Goal: Task Accomplishment & Management: Manage account settings

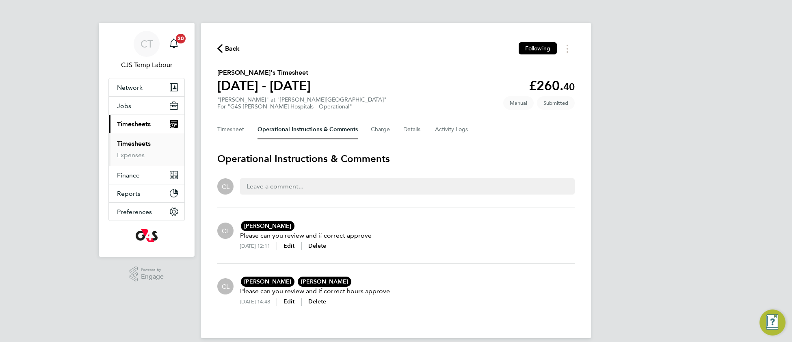
click at [140, 147] on link "Timesheets" at bounding box center [134, 144] width 34 height 8
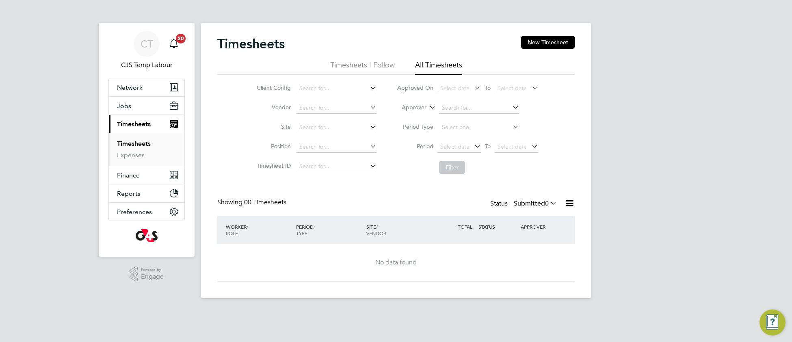
drag, startPoint x: 553, startPoint y: 205, endPoint x: 547, endPoint y: 210, distance: 8.1
click at [549, 206] on icon at bounding box center [549, 202] width 0 height 11
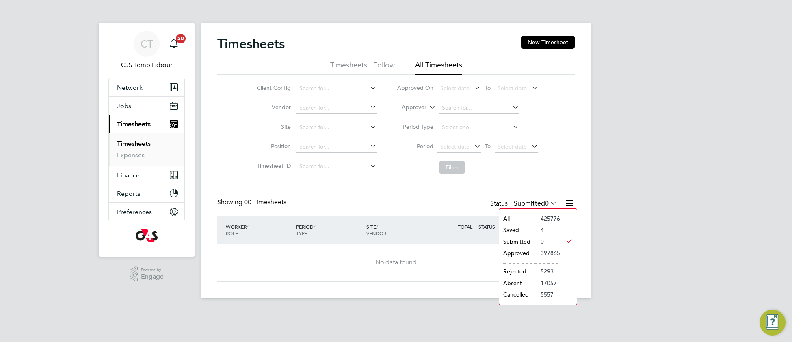
drag, startPoint x: 519, startPoint y: 219, endPoint x: 491, endPoint y: 201, distance: 32.9
click at [517, 218] on li "All" at bounding box center [517, 218] width 37 height 11
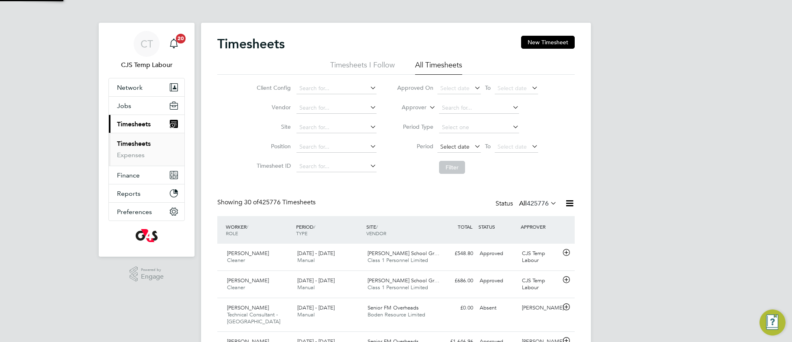
click at [454, 150] on span "Select date" at bounding box center [458, 147] width 43 height 11
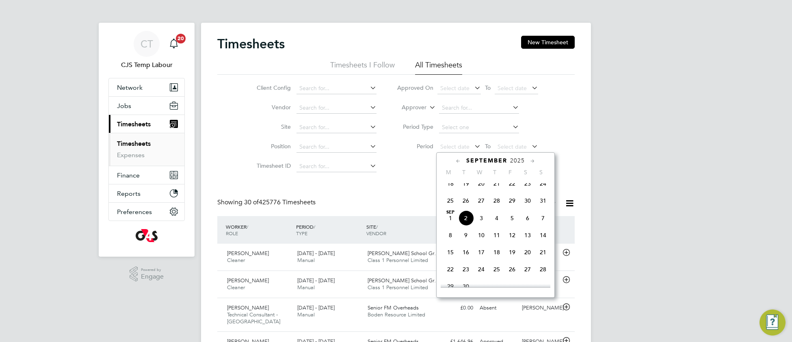
click at [451, 206] on span "25" at bounding box center [450, 200] width 15 height 15
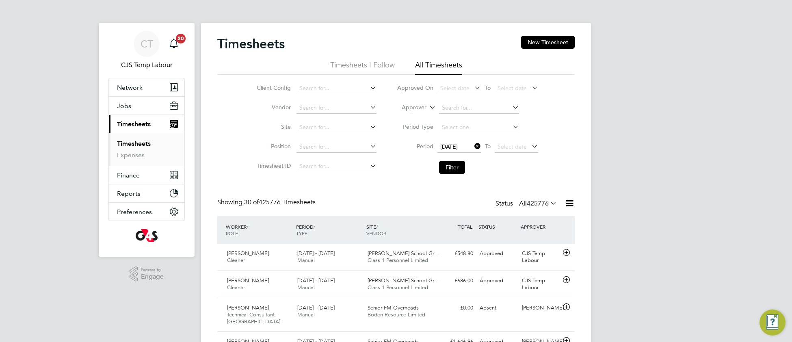
drag, startPoint x: 500, startPoint y: 145, endPoint x: 509, endPoint y: 162, distance: 19.6
click at [502, 145] on span "Select date" at bounding box center [512, 146] width 29 height 7
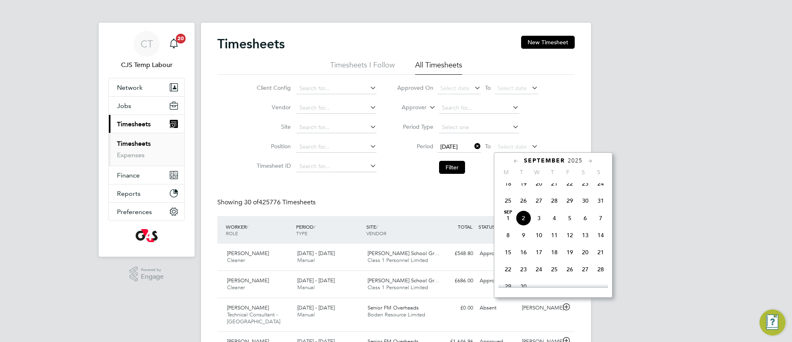
drag, startPoint x: 601, startPoint y: 207, endPoint x: 590, endPoint y: 207, distance: 10.6
click at [598, 208] on span "31" at bounding box center [600, 200] width 15 height 15
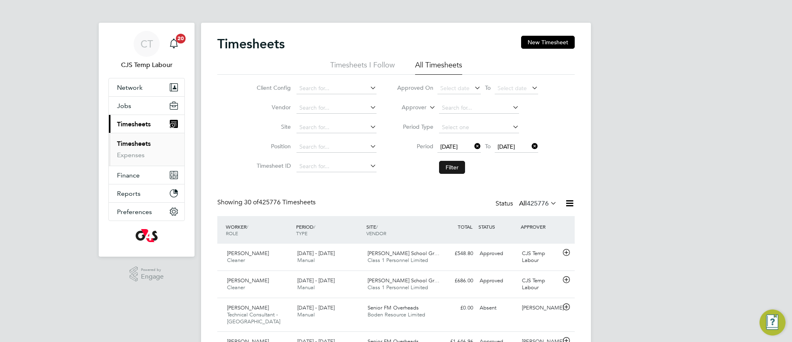
click at [455, 171] on button "Filter" at bounding box center [452, 167] width 26 height 13
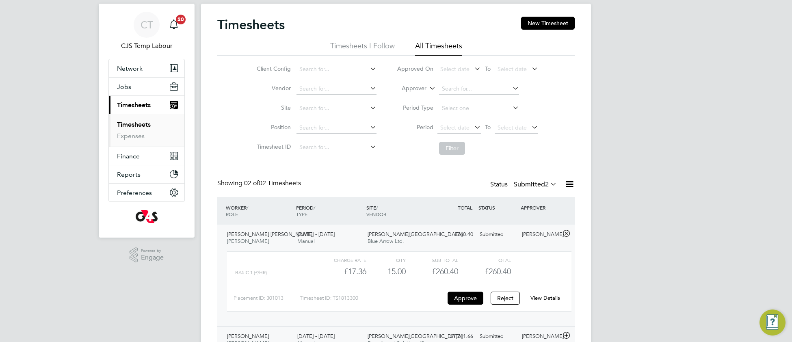
scroll to position [61, 0]
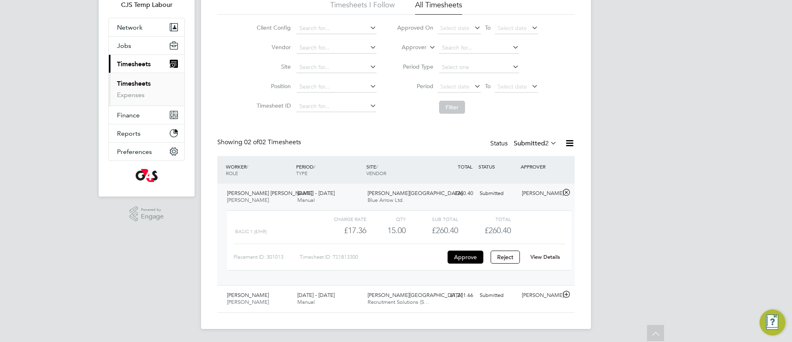
click at [546, 255] on link "View Details" at bounding box center [545, 256] width 30 height 7
click at [372, 300] on span "Recruitment Solutions (S…" at bounding box center [399, 302] width 62 height 7
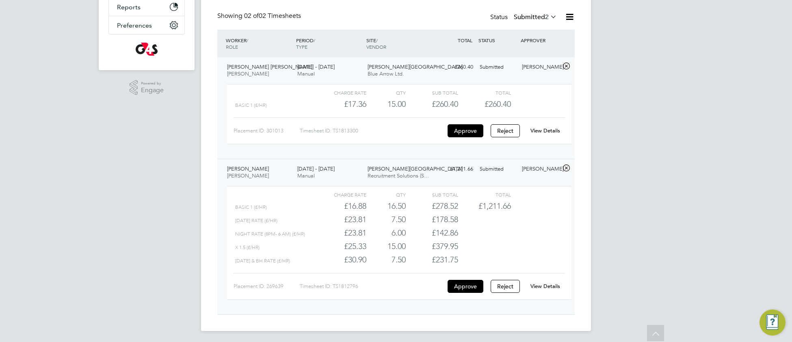
scroll to position [190, 0]
click at [540, 285] on link "View Details" at bounding box center [545, 284] width 30 height 7
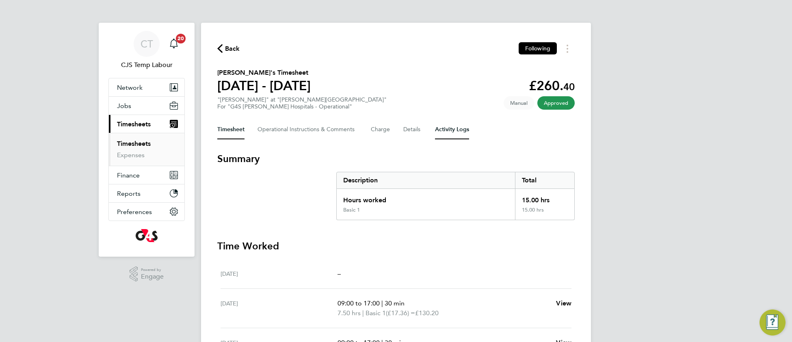
click at [454, 130] on Logs-tab "Activity Logs" at bounding box center [452, 129] width 34 height 19
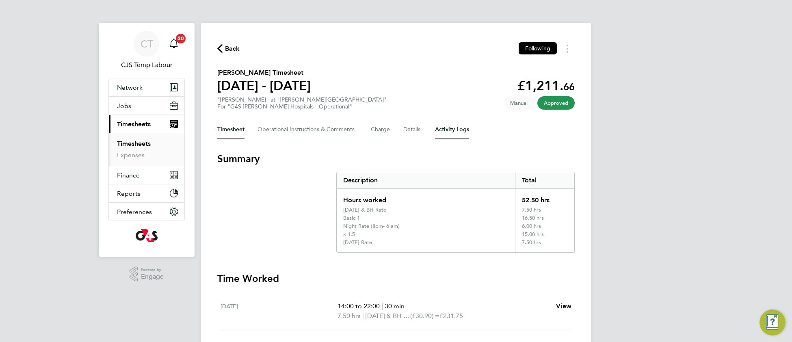
drag, startPoint x: 451, startPoint y: 125, endPoint x: 453, endPoint y: 132, distance: 8.0
click at [451, 125] on Logs-tab "Activity Logs" at bounding box center [452, 129] width 34 height 19
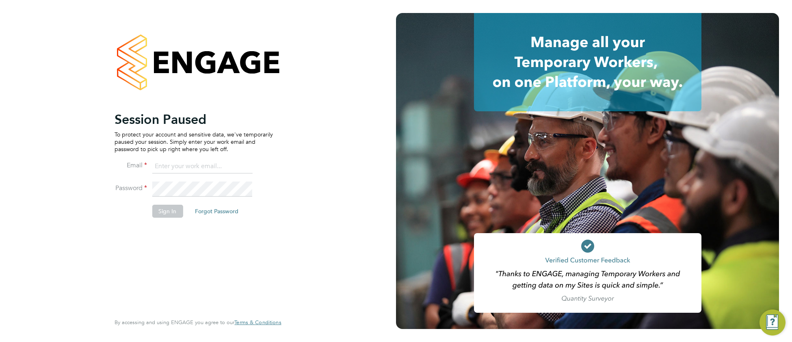
click at [201, 167] on input at bounding box center [202, 166] width 100 height 15
click at [162, 167] on input at bounding box center [202, 166] width 100 height 15
type input "[EMAIL_ADDRESS][DOMAIN_NAME]"
click at [166, 209] on button "Sign In" at bounding box center [167, 211] width 31 height 13
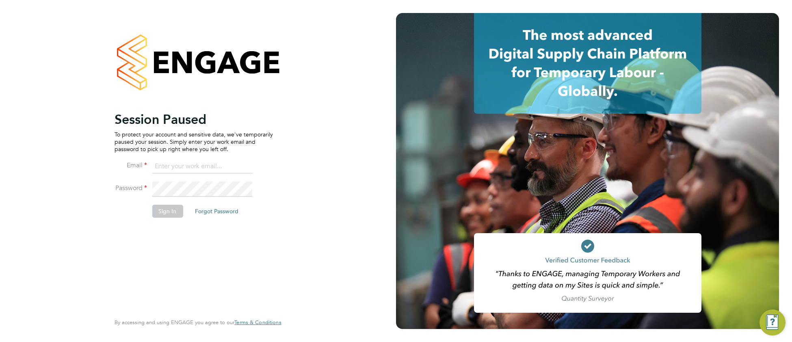
click at [186, 165] on input at bounding box center [202, 166] width 100 height 15
type input "[EMAIL_ADDRESS][DOMAIN_NAME]"
click at [172, 210] on button "Sign In" at bounding box center [167, 211] width 31 height 13
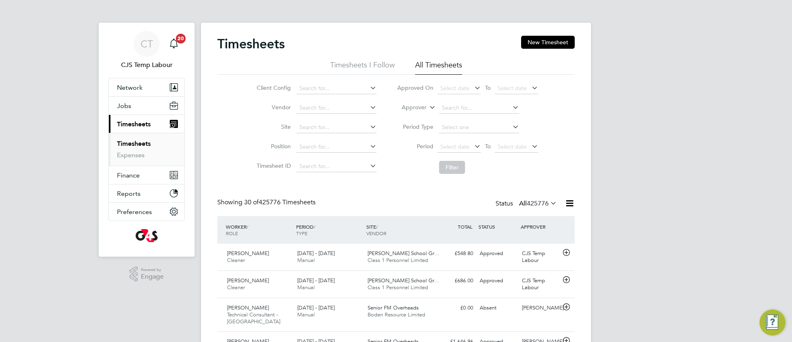
click at [549, 205] on icon at bounding box center [549, 202] width 0 height 11
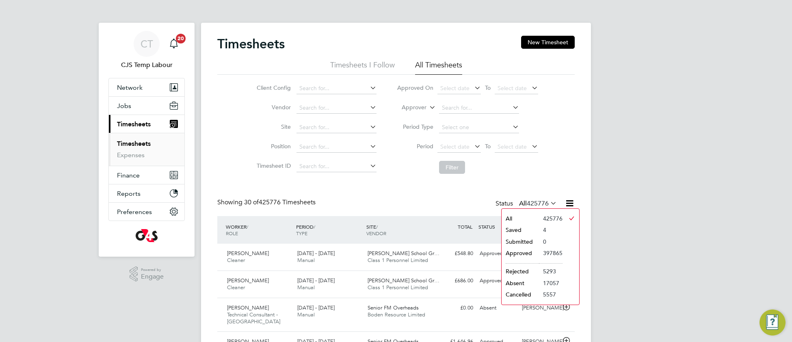
click at [529, 226] on li "Saved" at bounding box center [520, 229] width 37 height 11
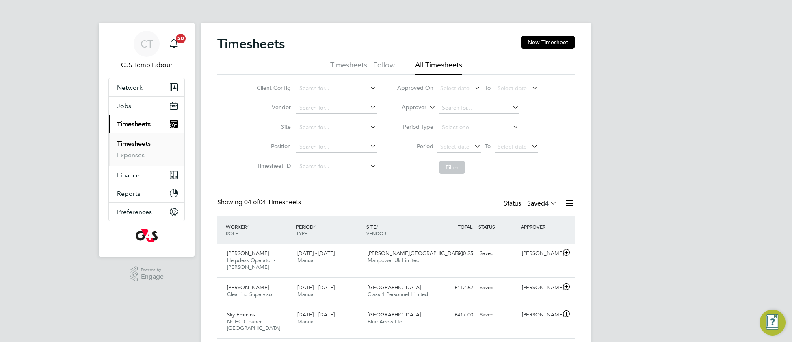
click at [549, 204] on icon at bounding box center [549, 202] width 0 height 11
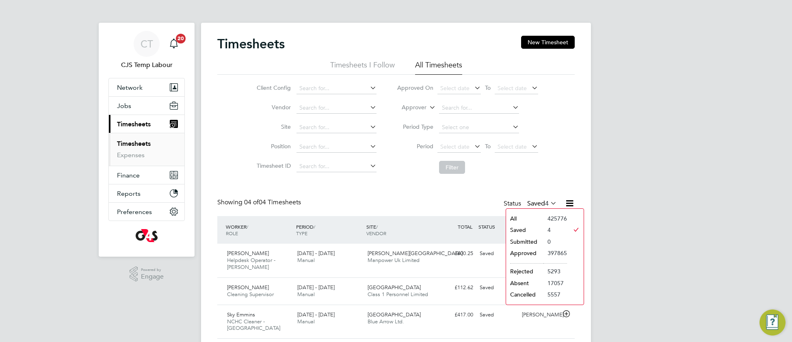
click at [528, 218] on li "All" at bounding box center [524, 218] width 37 height 11
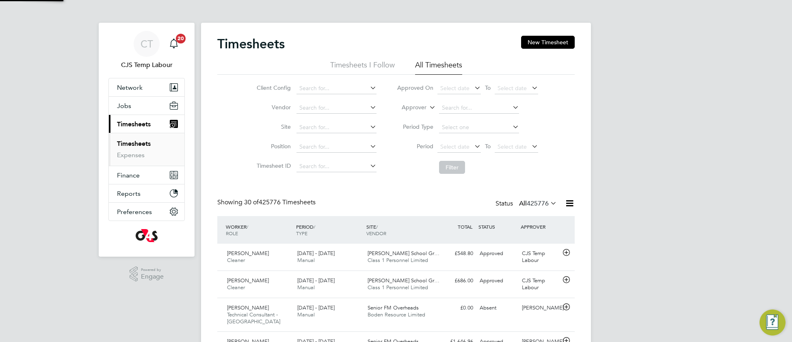
scroll to position [28, 70]
click at [457, 144] on span "Select date" at bounding box center [454, 146] width 29 height 7
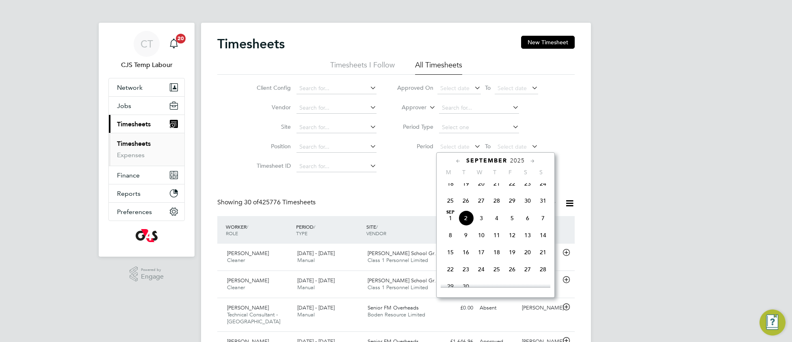
drag, startPoint x: 450, startPoint y: 207, endPoint x: 466, endPoint y: 183, distance: 29.0
click at [450, 207] on span "25" at bounding box center [450, 200] width 15 height 15
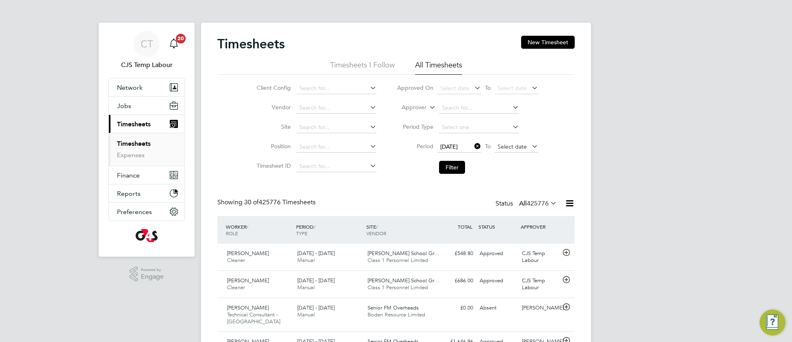
click at [498, 149] on span "Select date" at bounding box center [512, 146] width 29 height 7
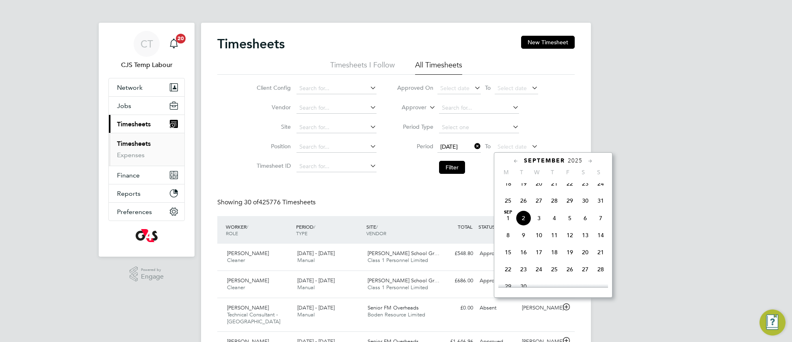
click at [598, 208] on span "31" at bounding box center [600, 200] width 15 height 15
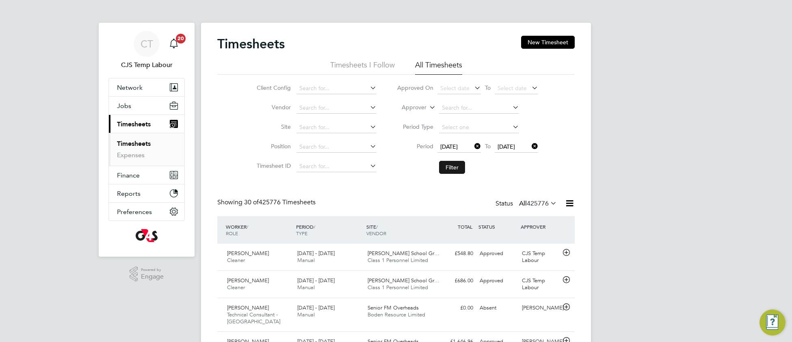
click at [456, 170] on button "Filter" at bounding box center [452, 167] width 26 height 13
click at [569, 207] on icon at bounding box center [570, 203] width 10 height 10
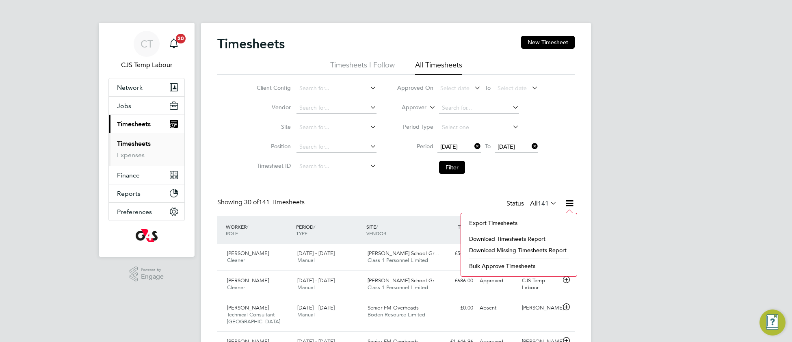
click at [473, 147] on icon at bounding box center [473, 146] width 0 height 11
click at [453, 145] on span "Select date" at bounding box center [454, 146] width 29 height 7
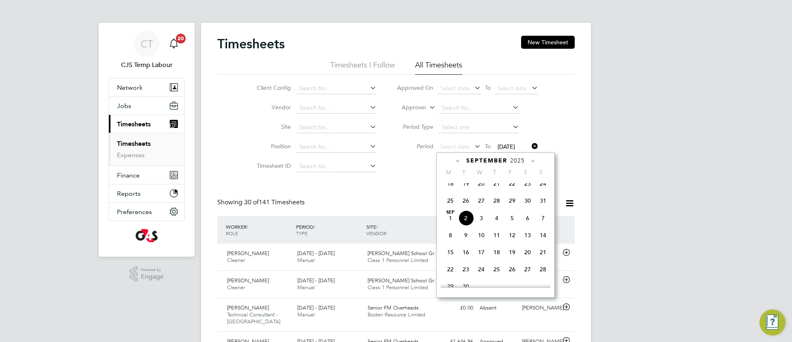
click at [457, 160] on icon at bounding box center [458, 161] width 8 height 9
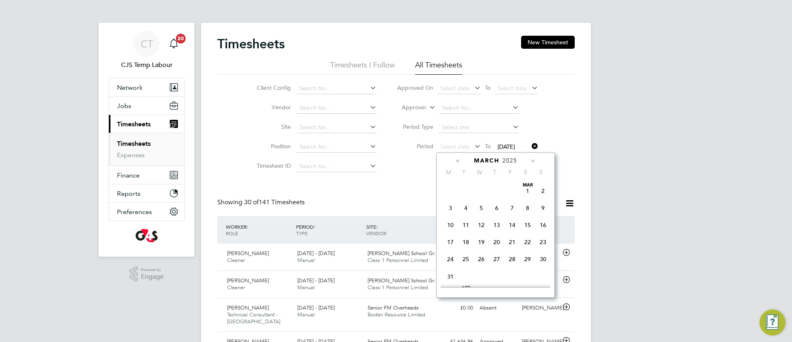
click at [457, 160] on icon at bounding box center [458, 161] width 8 height 9
click at [532, 159] on icon at bounding box center [533, 161] width 8 height 9
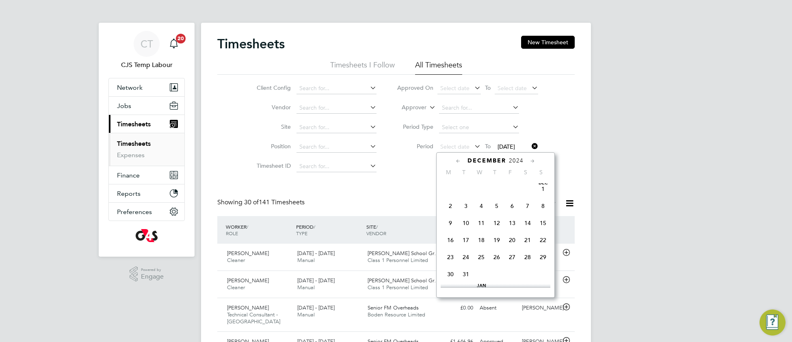
click at [450, 277] on span "30" at bounding box center [450, 273] width 15 height 15
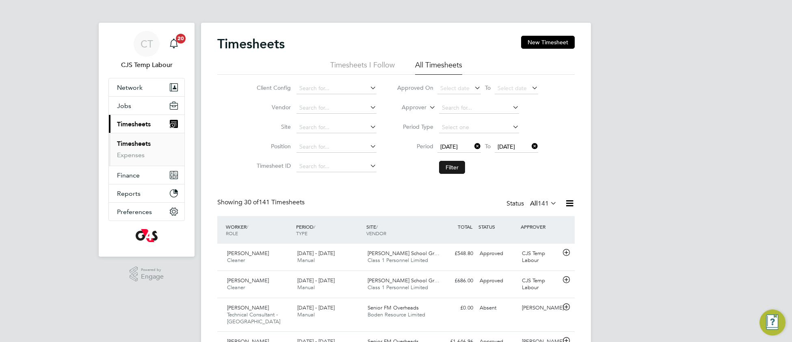
click at [455, 168] on button "Filter" at bounding box center [452, 167] width 26 height 13
click at [570, 204] on icon at bounding box center [570, 203] width 10 height 10
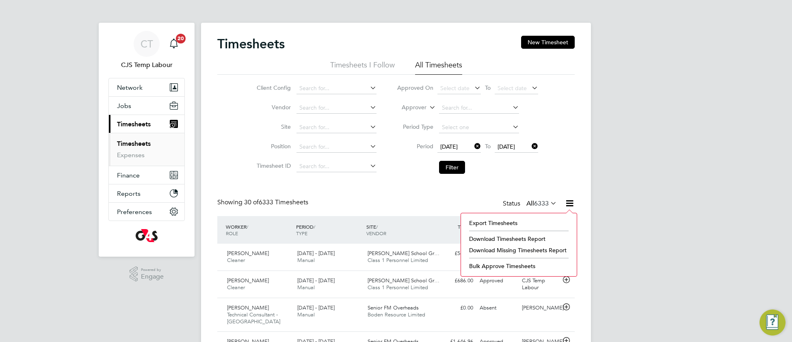
click at [549, 204] on icon at bounding box center [549, 202] width 0 height 11
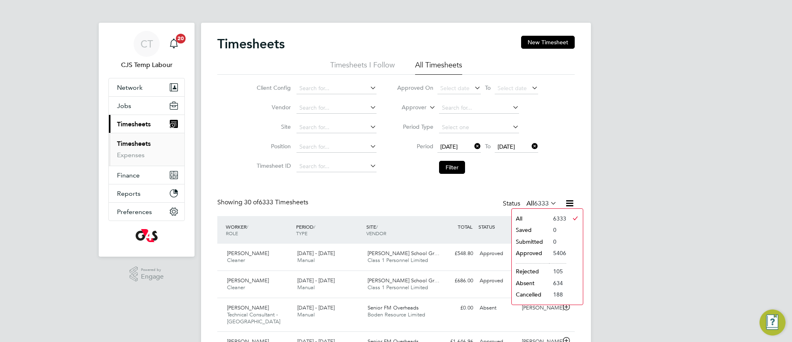
click at [568, 207] on icon at bounding box center [570, 203] width 10 height 10
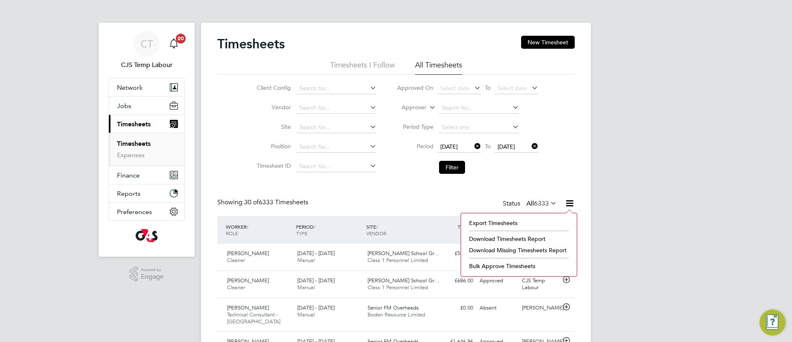
click at [496, 238] on li "Download Timesheets Report" at bounding box center [519, 238] width 108 height 11
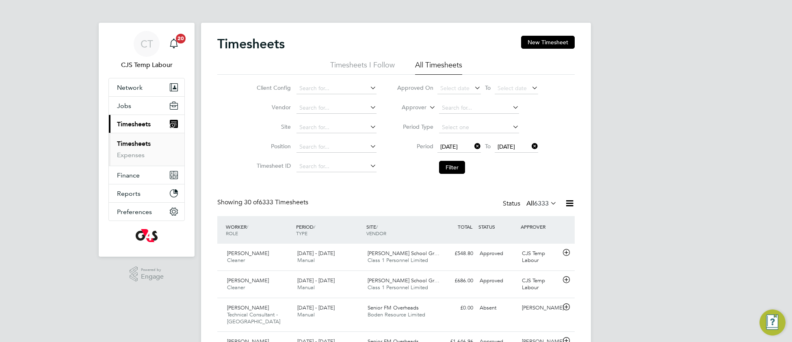
click at [473, 146] on icon at bounding box center [473, 146] width 0 height 11
click at [530, 145] on icon at bounding box center [530, 146] width 0 height 11
click at [458, 169] on button "Filter" at bounding box center [452, 167] width 26 height 13
click at [132, 159] on link "Expenses" at bounding box center [131, 155] width 28 height 8
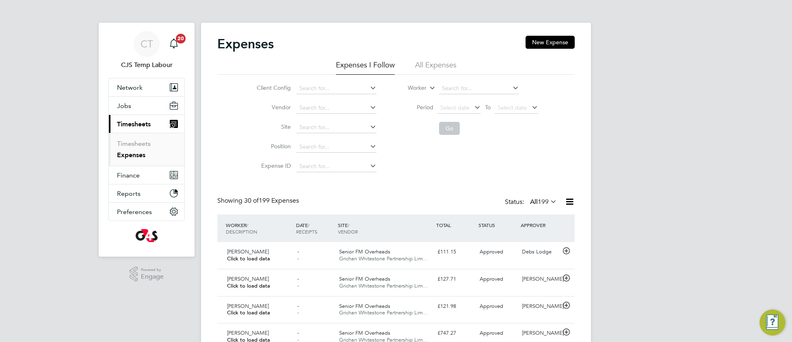
click at [434, 64] on li "All Expenses" at bounding box center [435, 67] width 41 height 15
click at [453, 108] on span "Select date" at bounding box center [454, 107] width 29 height 7
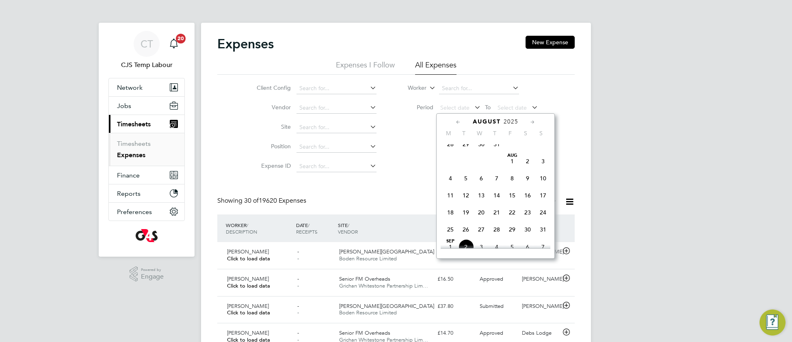
scroll to position [172, 0]
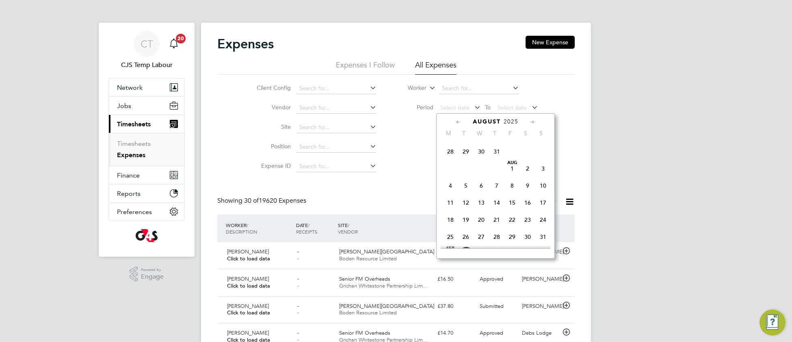
click at [450, 158] on span "28" at bounding box center [450, 151] width 15 height 15
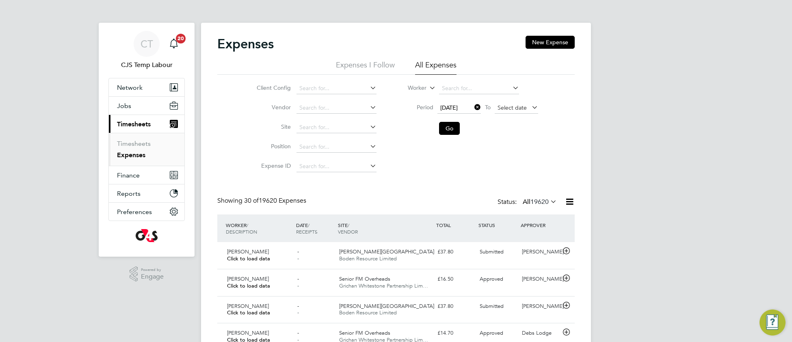
click at [510, 107] on span "Select date" at bounding box center [512, 107] width 29 height 7
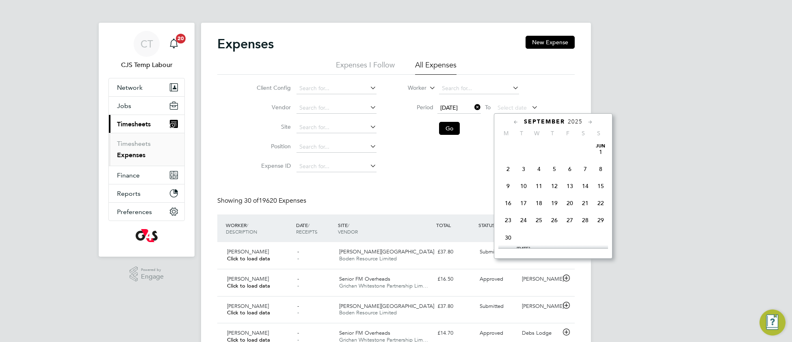
scroll to position [247, 0]
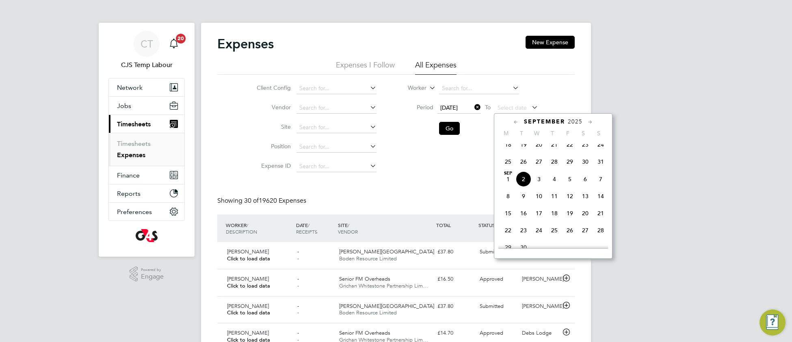
click at [601, 167] on span "31" at bounding box center [600, 161] width 15 height 15
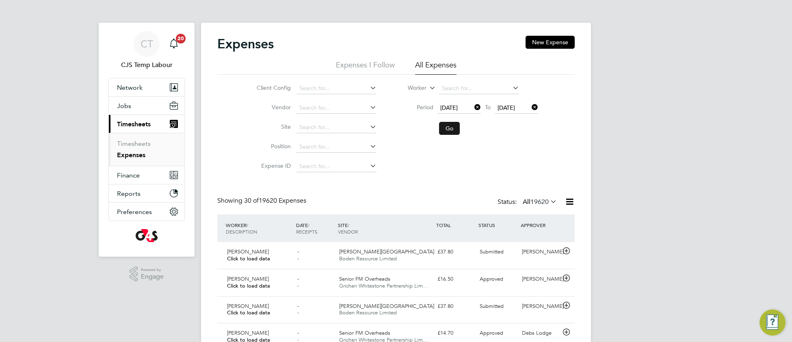
click at [456, 134] on button "Go" at bounding box center [449, 128] width 21 height 13
click at [570, 203] on icon at bounding box center [570, 202] width 10 height 10
click at [532, 219] on li "Download Expenses Report" at bounding box center [532, 220] width 82 height 11
click at [394, 257] on span "Boden Resource Limited" at bounding box center [368, 258] width 58 height 7
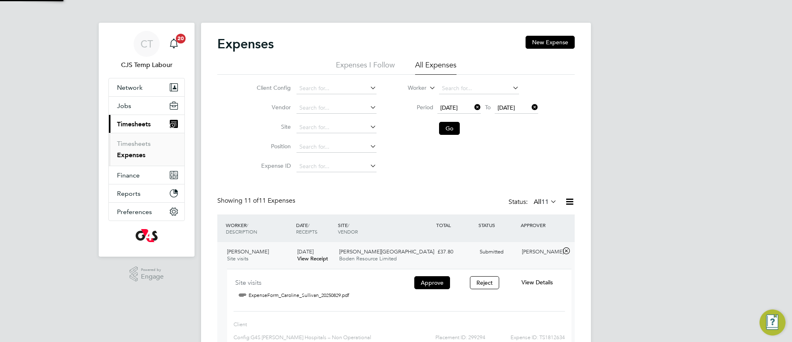
scroll to position [13, 146]
click at [313, 296] on link "ExpenseForm_Caroline_Sullivan_20250829.pdf" at bounding box center [299, 295] width 101 height 12
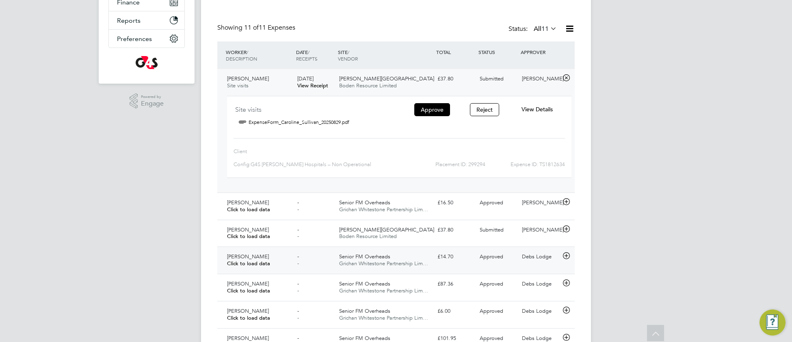
scroll to position [175, 0]
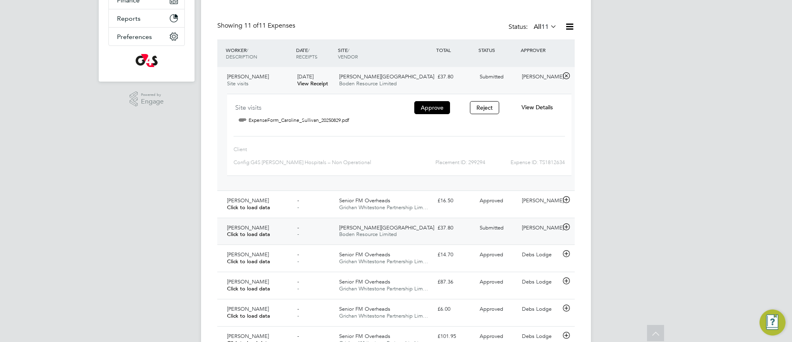
click at [406, 223] on div "Churchill Hospital Boden Resource Limited" at bounding box center [385, 231] width 98 height 20
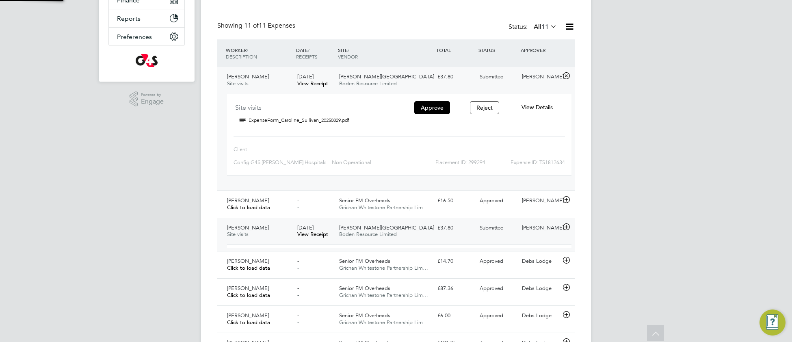
scroll to position [13, 146]
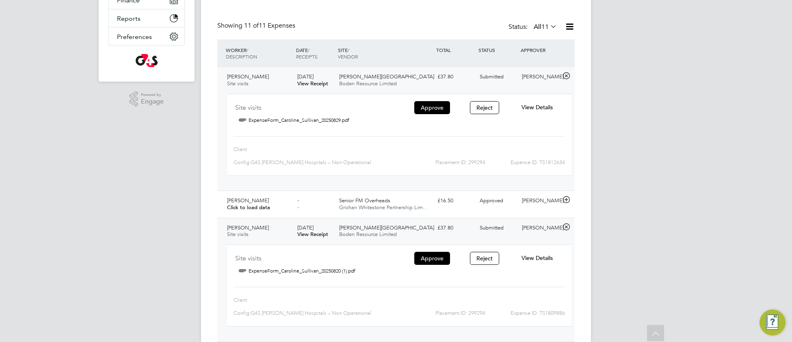
click at [310, 265] on link "ExpenseForm_Caroline_Sullivan_20250820 (1).pdf" at bounding box center [302, 271] width 107 height 12
click at [307, 119] on link "ExpenseForm_Caroline_Sullivan_20250829.pdf" at bounding box center [299, 120] width 101 height 12
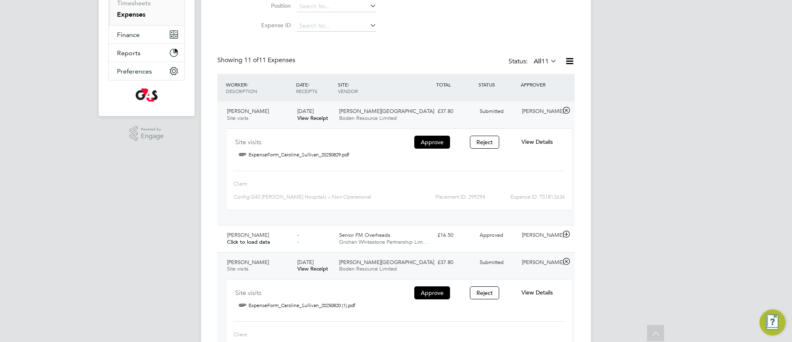
scroll to position [155, 0]
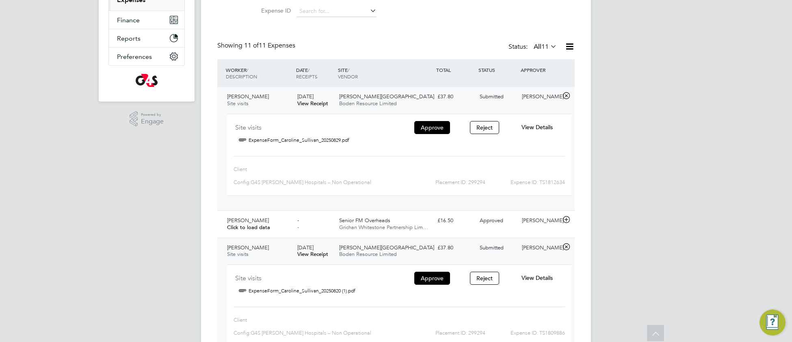
click at [342, 285] on link "ExpenseForm_Caroline_Sullivan_20250820 (1).pdf" at bounding box center [302, 291] width 107 height 12
click at [294, 136] on link "ExpenseForm_Caroline_Sullivan_20250829.pdf" at bounding box center [299, 140] width 101 height 12
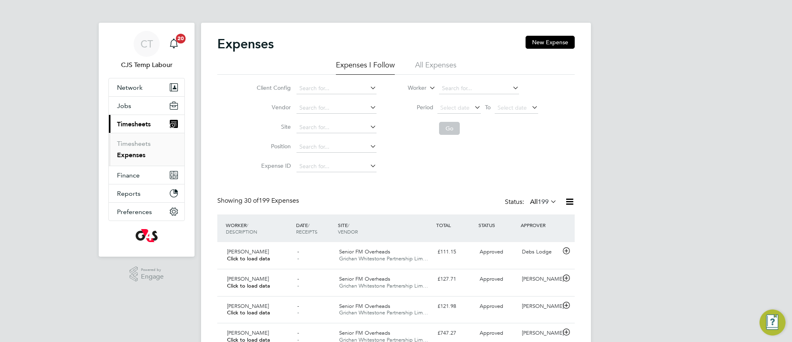
click at [441, 60] on li "All Expenses" at bounding box center [435, 67] width 41 height 15
